Goal: Task Accomplishment & Management: Complete application form

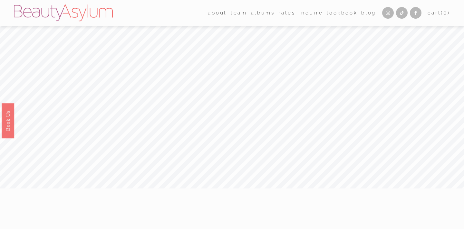
click at [233, 16] on span "team" at bounding box center [239, 13] width 16 height 9
click at [0, 0] on link "[GEOGRAPHIC_DATA]" at bounding box center [0, 0] width 0 height 0
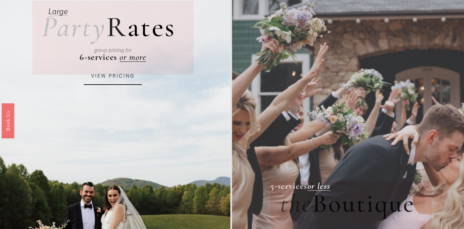
scroll to position [57, 0]
click at [117, 74] on link "VIEW PRICING" at bounding box center [113, 76] width 58 height 17
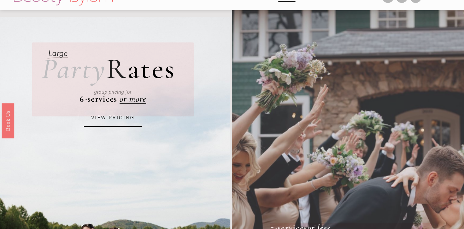
scroll to position [0, 0]
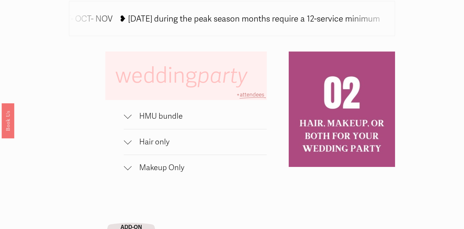
scroll to position [388, 0]
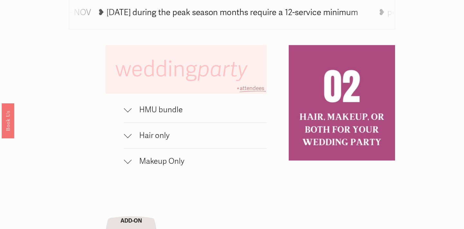
click at [130, 108] on div at bounding box center [128, 109] width 8 height 8
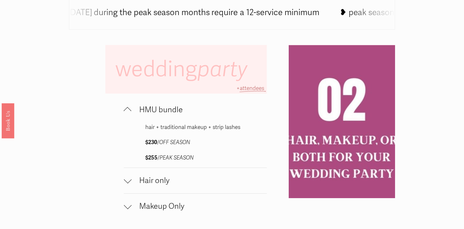
click at [130, 108] on div at bounding box center [128, 110] width 8 height 8
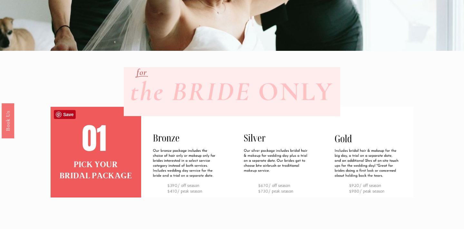
scroll to position [0, 0]
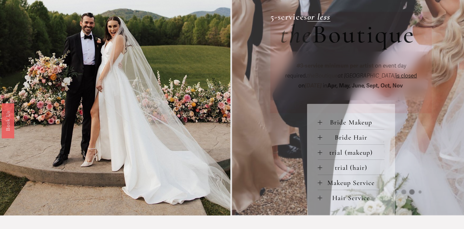
scroll to position [228, 0]
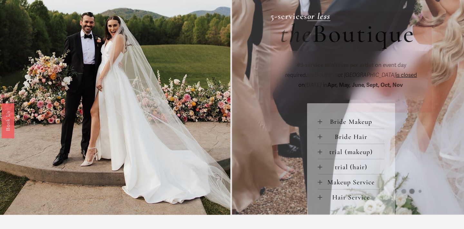
click at [322, 121] on div at bounding box center [320, 122] width 5 height 5
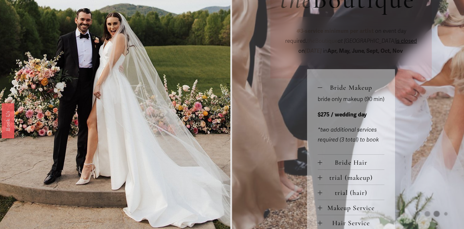
scroll to position [269, 0]
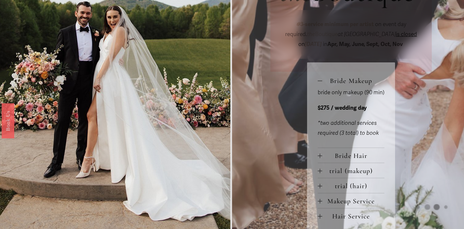
click at [320, 80] on div at bounding box center [320, 81] width 5 height 5
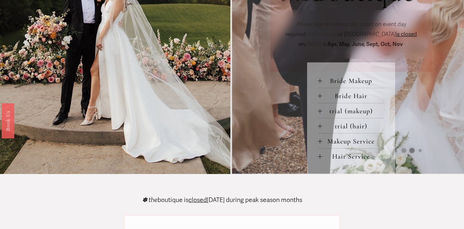
click at [321, 93] on button "Bride Hair" at bounding box center [351, 95] width 67 height 15
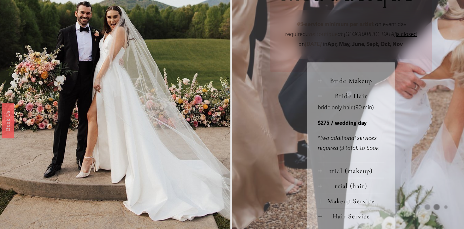
click at [323, 95] on span "Bride Hair" at bounding box center [353, 96] width 63 height 8
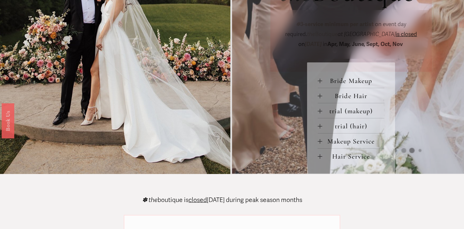
click at [323, 112] on span "trial (makeup)" at bounding box center [353, 111] width 63 height 8
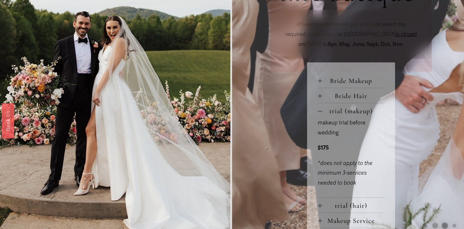
click at [323, 112] on span "trial (makeup)" at bounding box center [353, 111] width 63 height 8
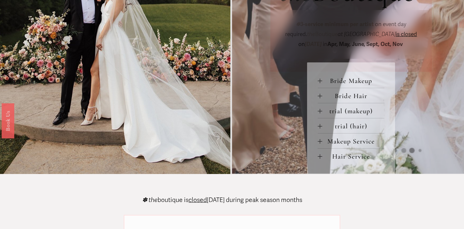
click at [322, 141] on span "Makeup Service" at bounding box center [353, 142] width 63 height 8
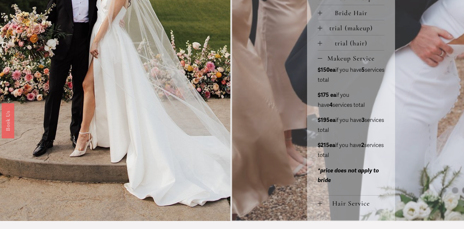
scroll to position [397, 0]
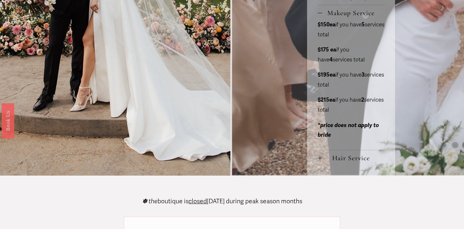
click at [321, 165] on button "Hair Service" at bounding box center [351, 158] width 67 height 15
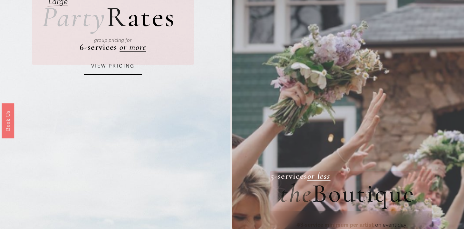
scroll to position [0, 0]
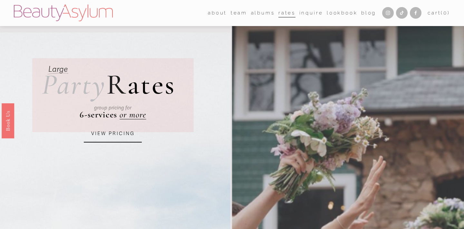
click at [313, 13] on link "Inquire" at bounding box center [311, 13] width 24 height 10
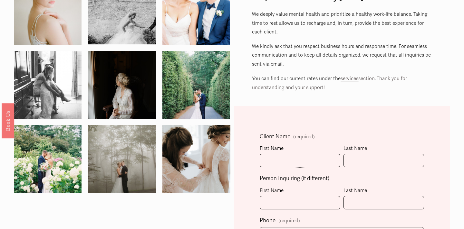
scroll to position [70, 0]
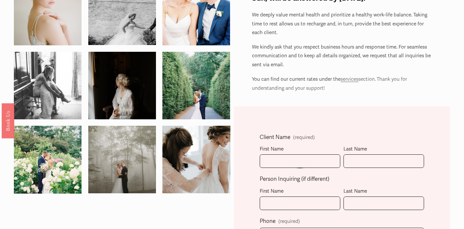
click at [286, 170] on fieldset "Client Name (required) First Name Last Name" at bounding box center [342, 154] width 164 height 42
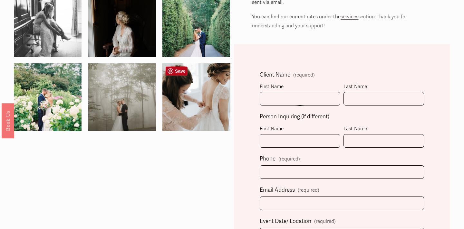
scroll to position [133, 0]
click at [276, 110] on fieldset "Client Name (required) First Name Last Name" at bounding box center [342, 91] width 164 height 42
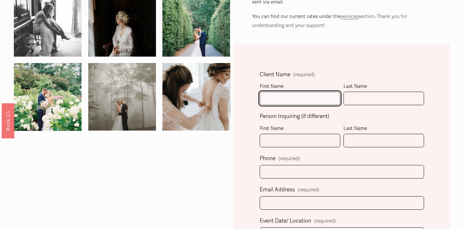
click at [276, 98] on input "First Name" at bounding box center [300, 99] width 81 height 14
type input "[PERSON_NAME]"
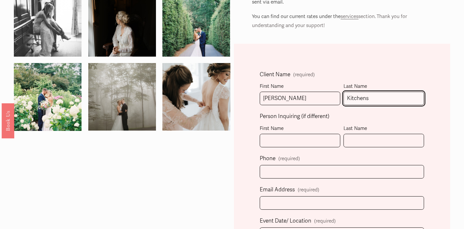
type input "Kitchens"
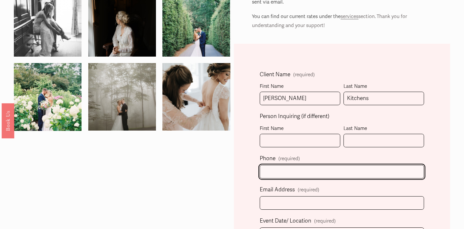
click at [291, 172] on input "text" at bounding box center [342, 172] width 164 height 14
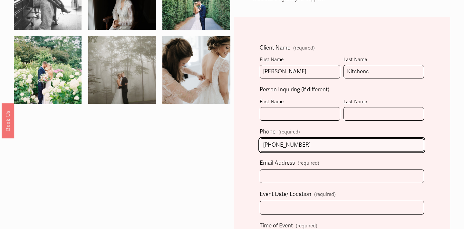
scroll to position [160, 0]
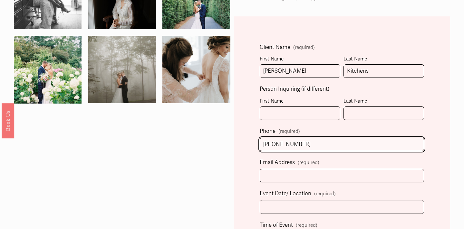
type input "[PHONE_NUMBER]"
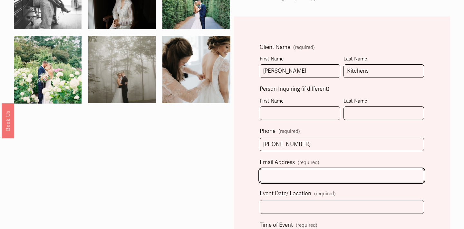
click at [304, 178] on input "Email Address (required)" at bounding box center [342, 176] width 164 height 14
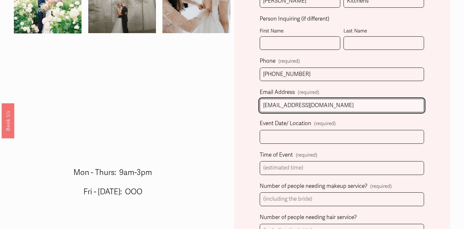
scroll to position [236, 0]
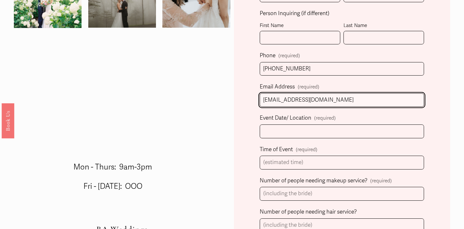
type input "[EMAIL_ADDRESS][DOMAIN_NAME]"
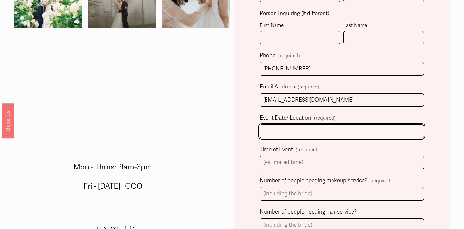
click at [336, 130] on input "Event Date/ Location (required)" at bounding box center [342, 132] width 164 height 14
type input "[GEOGRAPHIC_DATA], [GEOGRAPHIC_DATA], [GEOGRAPHIC_DATA] [DATE]"
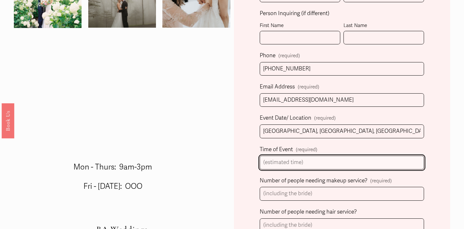
click at [326, 161] on input "Time of Event (required)" at bounding box center [342, 163] width 164 height 14
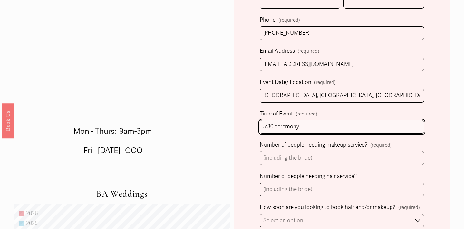
scroll to position [279, 0]
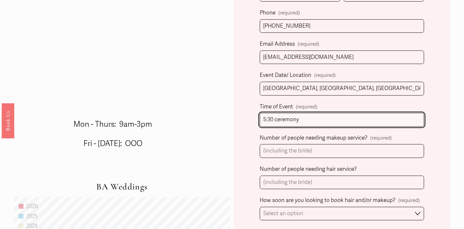
type input "5:30 ceremony"
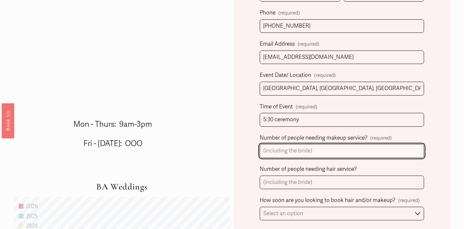
click at [323, 151] on input "Number of people needing makeup service? (required)" at bounding box center [342, 151] width 164 height 14
type input "6"
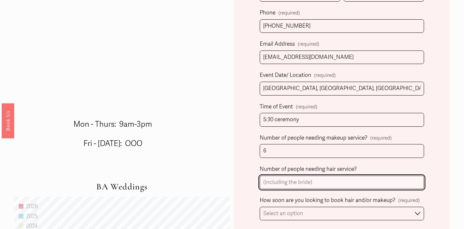
click at [318, 178] on input "Number of people needing hair service?" at bounding box center [342, 183] width 164 height 14
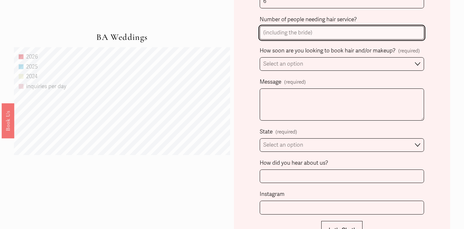
scroll to position [420, 0]
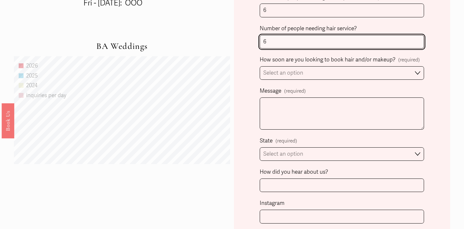
type input "6"
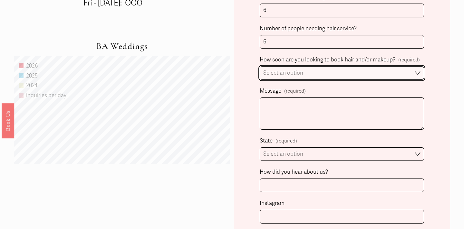
click at [305, 75] on select "Select an option Immediately 1-2 weeks I'm looking for information & not ready …" at bounding box center [342, 73] width 164 height 14
select select "1-2 weeks"
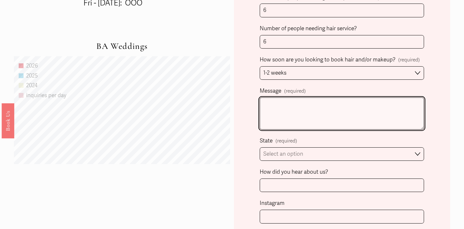
click at [292, 108] on textarea "Message (required)" at bounding box center [342, 114] width 164 height 32
type textarea "I"
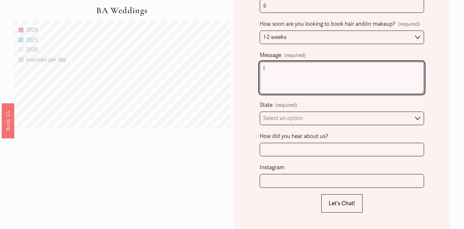
scroll to position [454, 0]
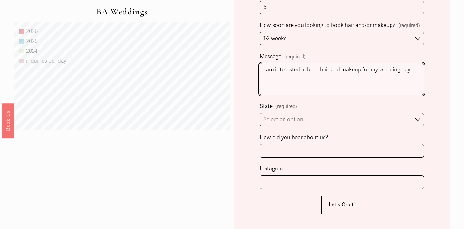
click at [363, 71] on textarea "I am interested in both hair and makeup for my wedding day" at bounding box center [342, 79] width 164 height 32
click at [368, 77] on textarea "I am interested in both hair and makeup services for my wedding day" at bounding box center [342, 79] width 164 height 32
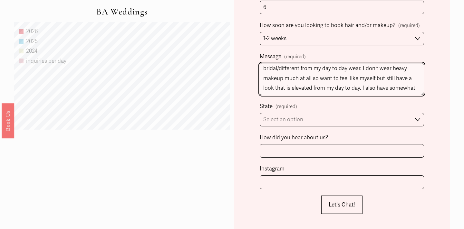
scroll to position [28, 0]
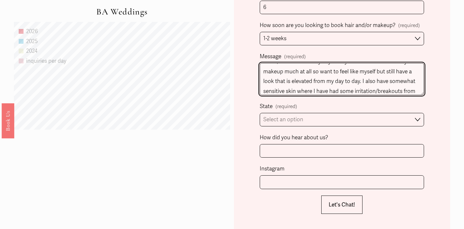
drag, startPoint x: 312, startPoint y: 82, endPoint x: 395, endPoint y: 90, distance: 83.5
click at [395, 90] on textarea "I am interested in both hair and makeup services for my wedding day. I want a m…" at bounding box center [342, 79] width 164 height 32
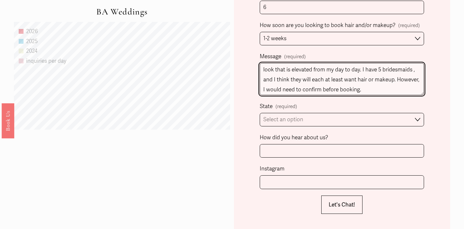
scroll to position [41, 0]
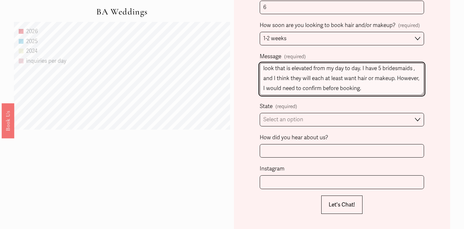
type textarea "I am interested in both hair and makeup services for my wedding day. I want a m…"
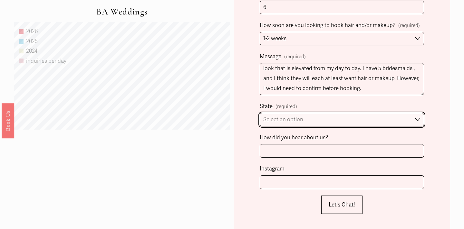
click at [331, 126] on select "Select an option Please Select One [GEOGRAPHIC_DATA], [GEOGRAPHIC_DATA] [GEOGRA…" at bounding box center [342, 120] width 164 height 14
select select "[GEOGRAPHIC_DATA], [GEOGRAPHIC_DATA]"
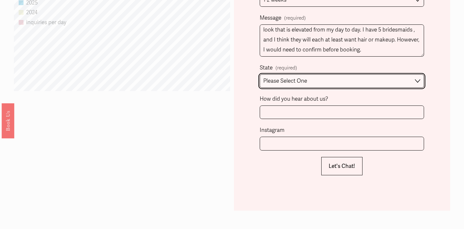
scroll to position [494, 0]
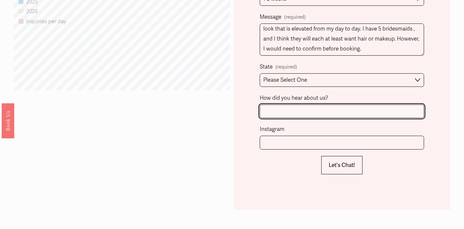
click at [309, 115] on input "How did you hear about us?" at bounding box center [342, 112] width 164 height 14
type input "Recommendation from [PERSON_NAME] at [GEOGRAPHIC_DATA]"
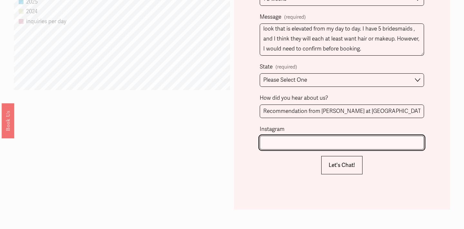
click at [343, 140] on input "Instagram" at bounding box center [342, 143] width 164 height 14
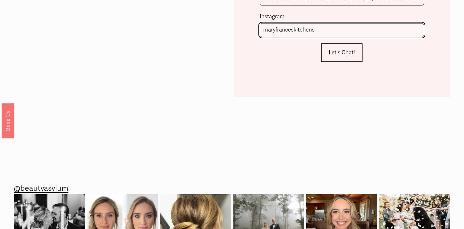
scroll to position [599, 0]
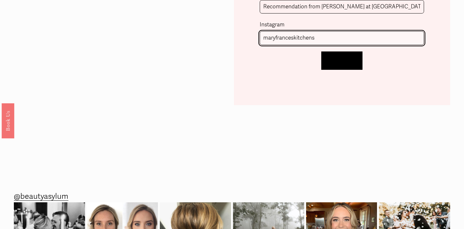
type input "maryfranceskitchens"
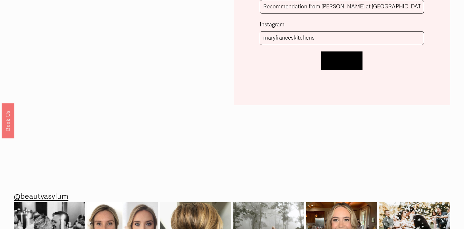
click at [338, 64] on button "Let's Chat! Let's Chat!" at bounding box center [341, 61] width 41 height 18
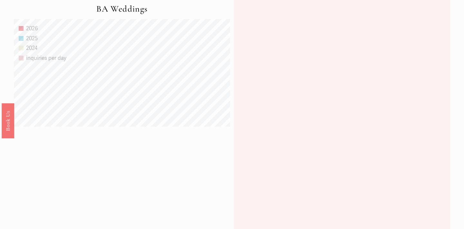
scroll to position [459, 0]
